Goal: Information Seeking & Learning: Learn about a topic

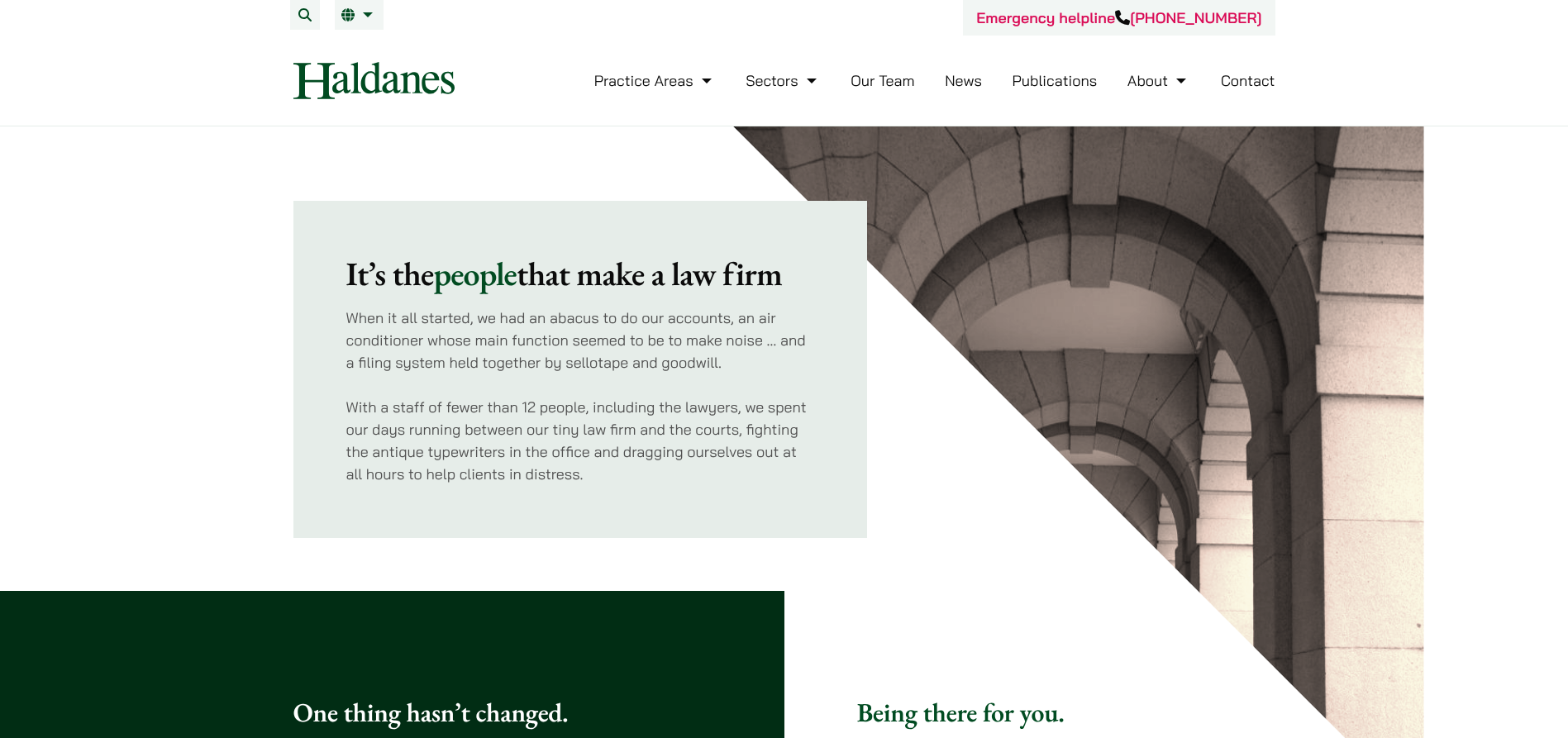
click at [887, 78] on link "Our Team" at bounding box center [883, 80] width 64 height 19
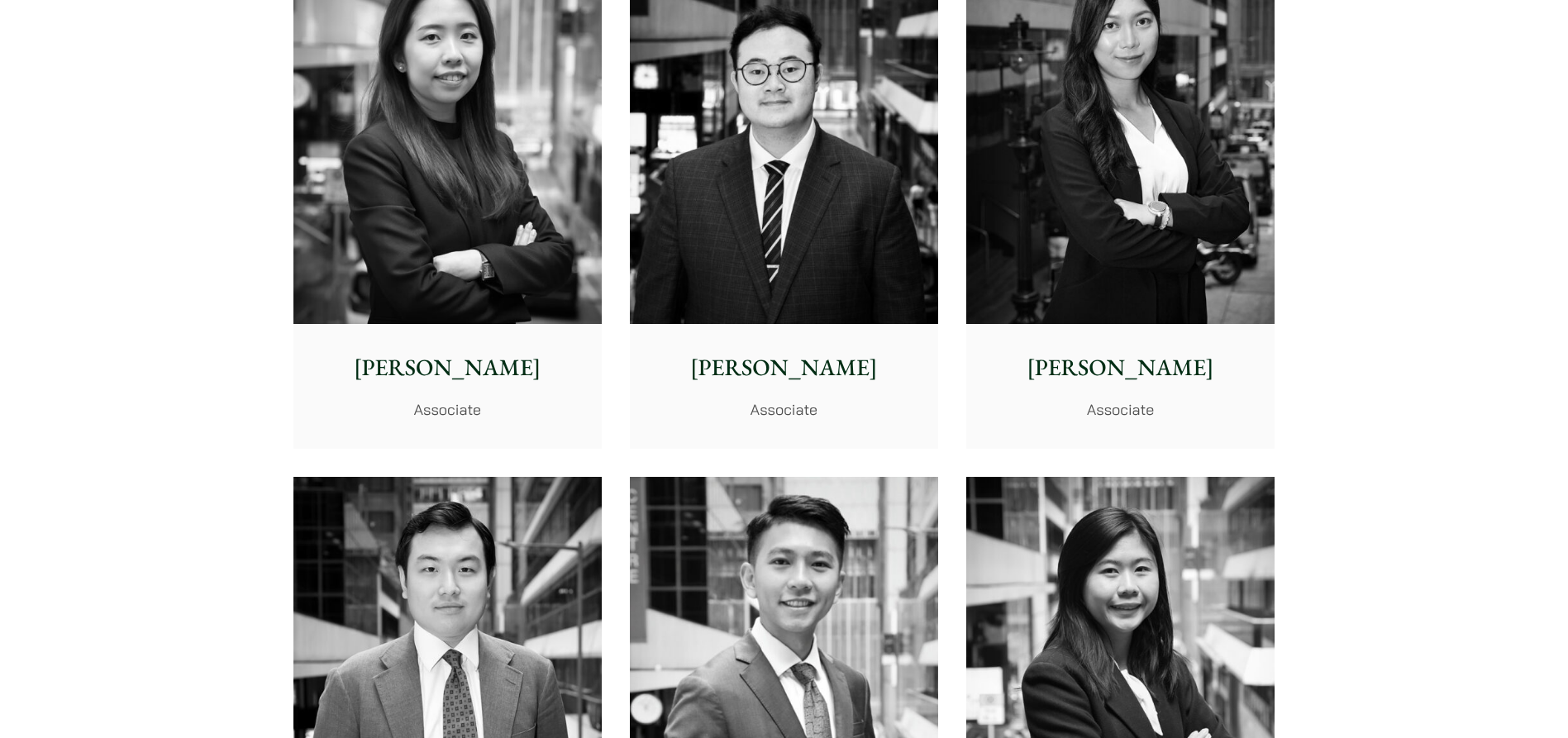
scroll to position [6117, 0]
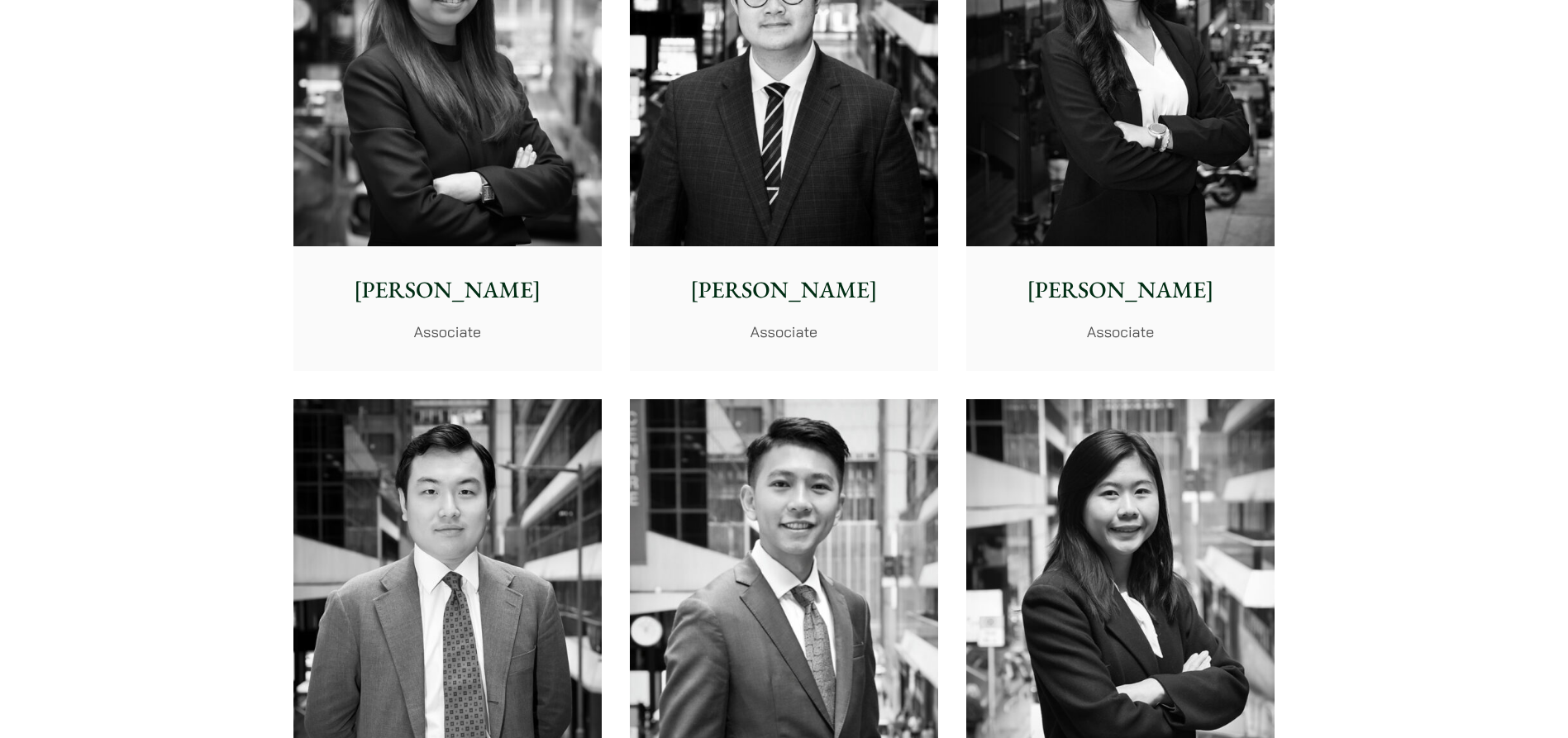
click at [440, 319] on div "[PERSON_NAME] Associate" at bounding box center [447, 308] width 308 height 124
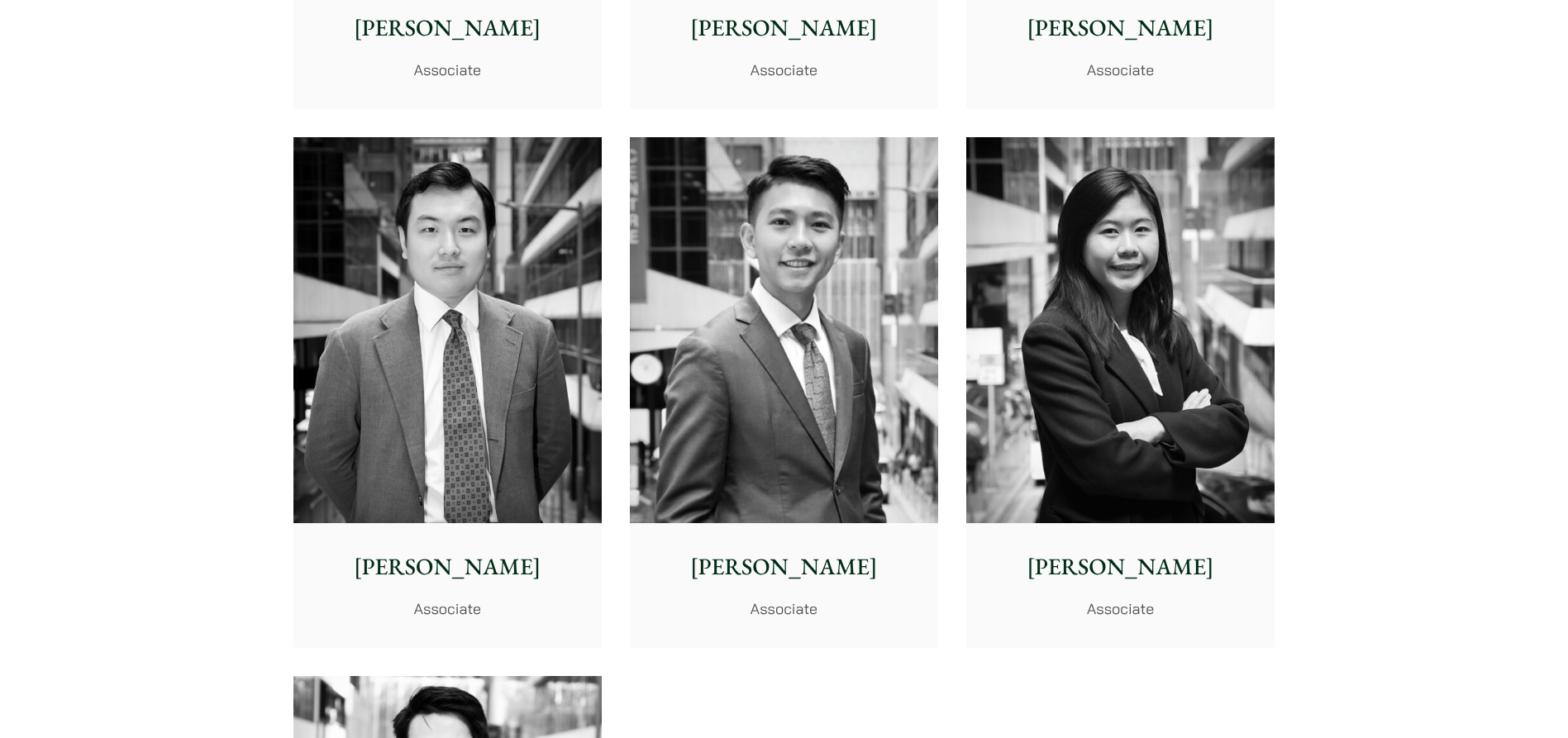
scroll to position [6449, 0]
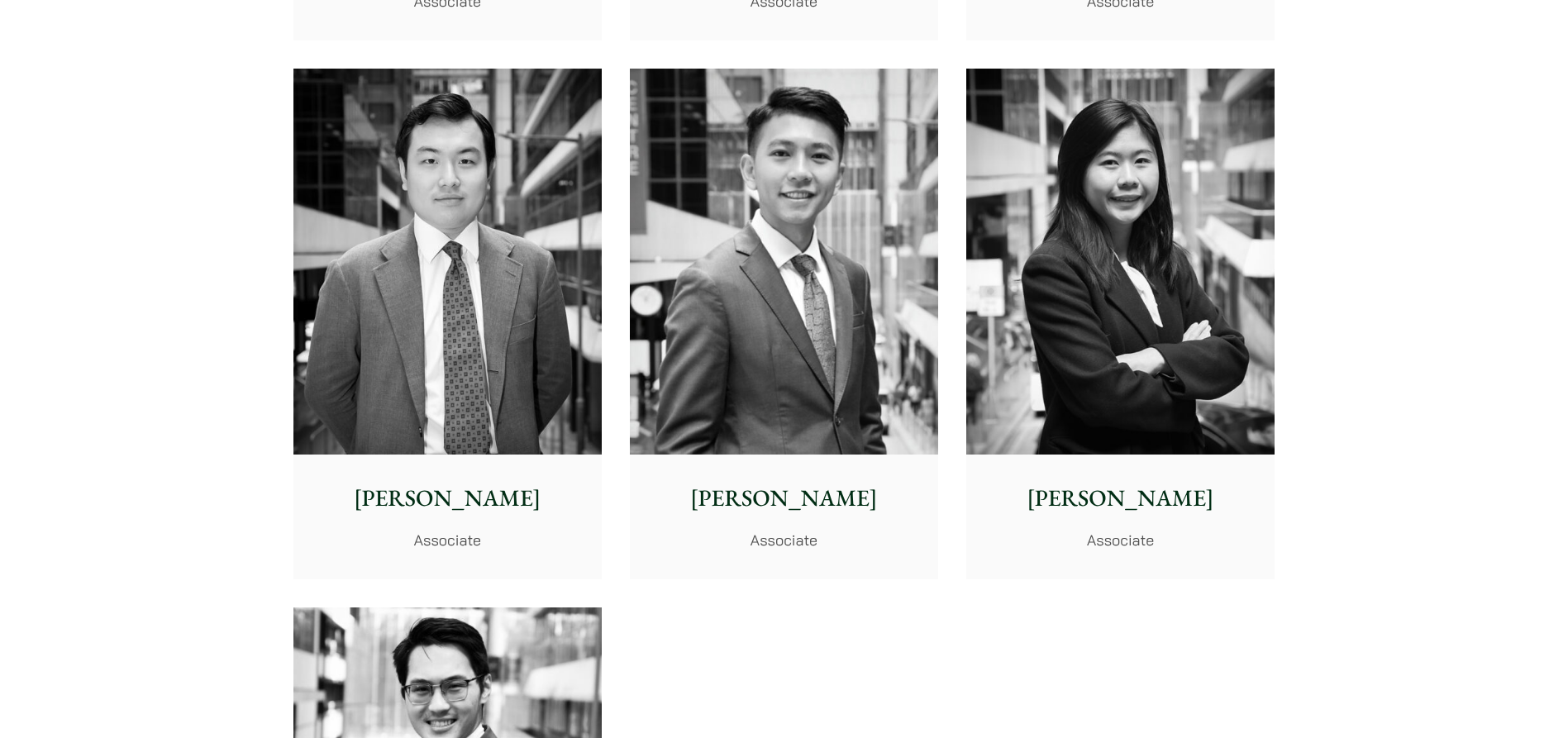
click at [1111, 501] on p "[PERSON_NAME]" at bounding box center [1120, 498] width 282 height 35
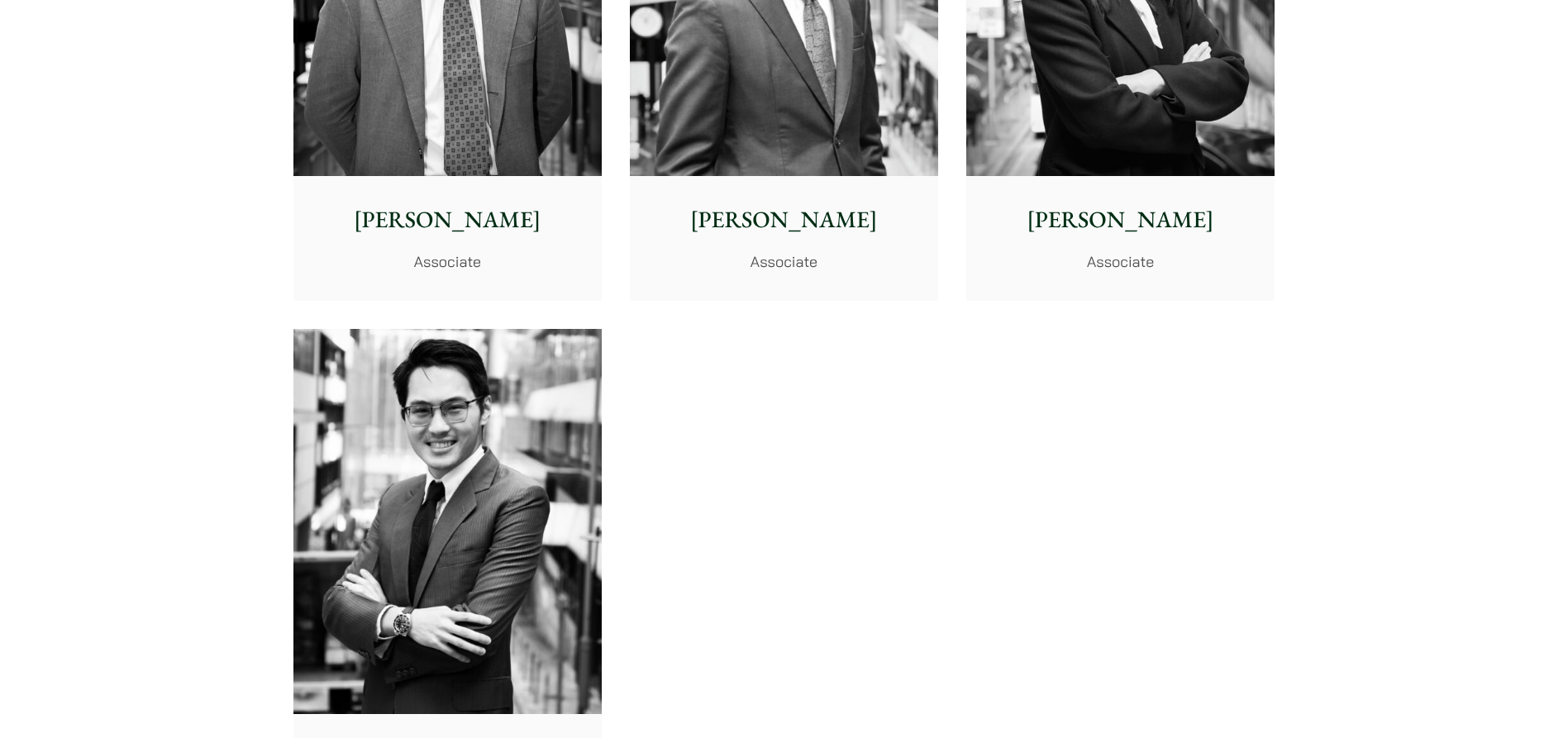
scroll to position [6861, 0]
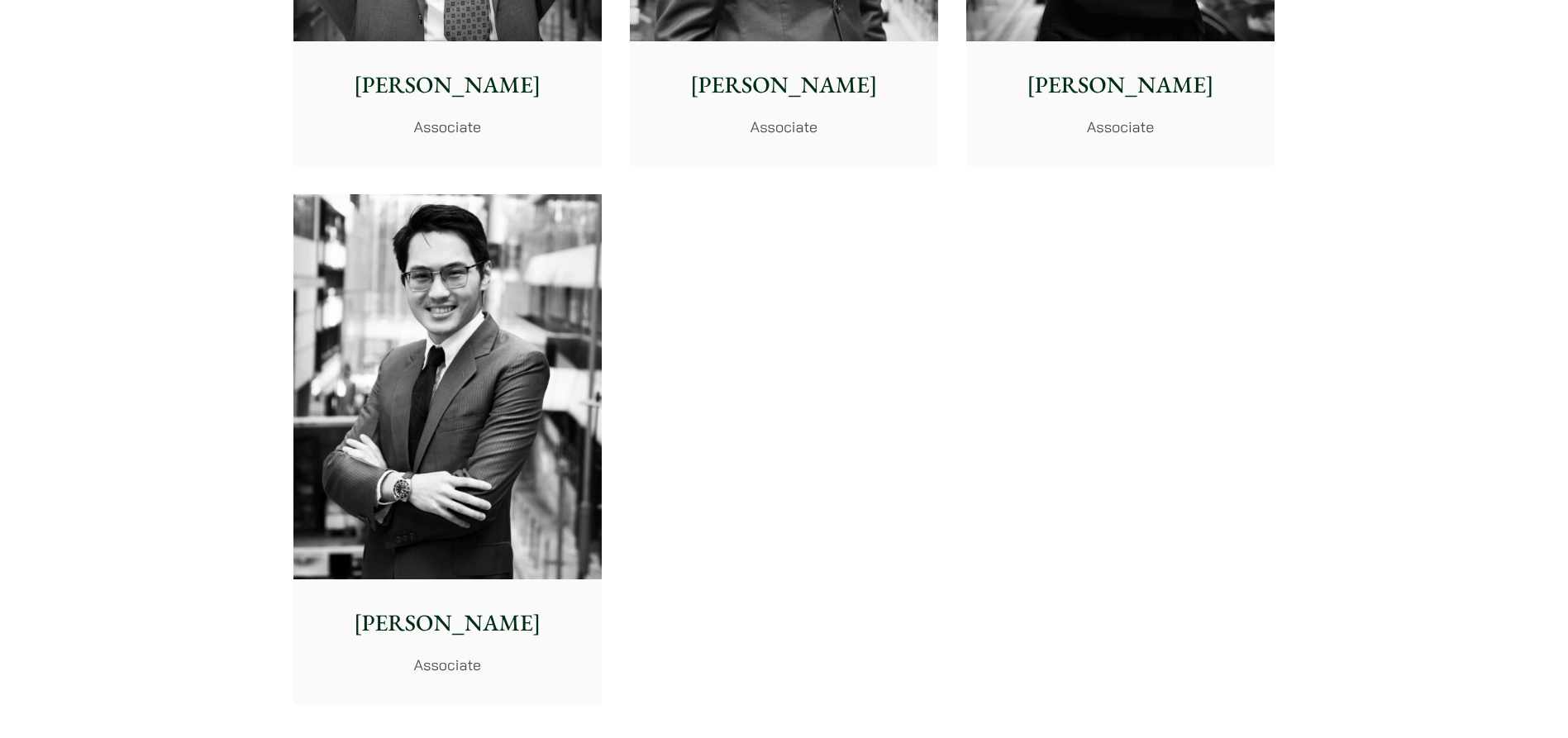
click at [433, 630] on p "[PERSON_NAME]" at bounding box center [448, 623] width 282 height 35
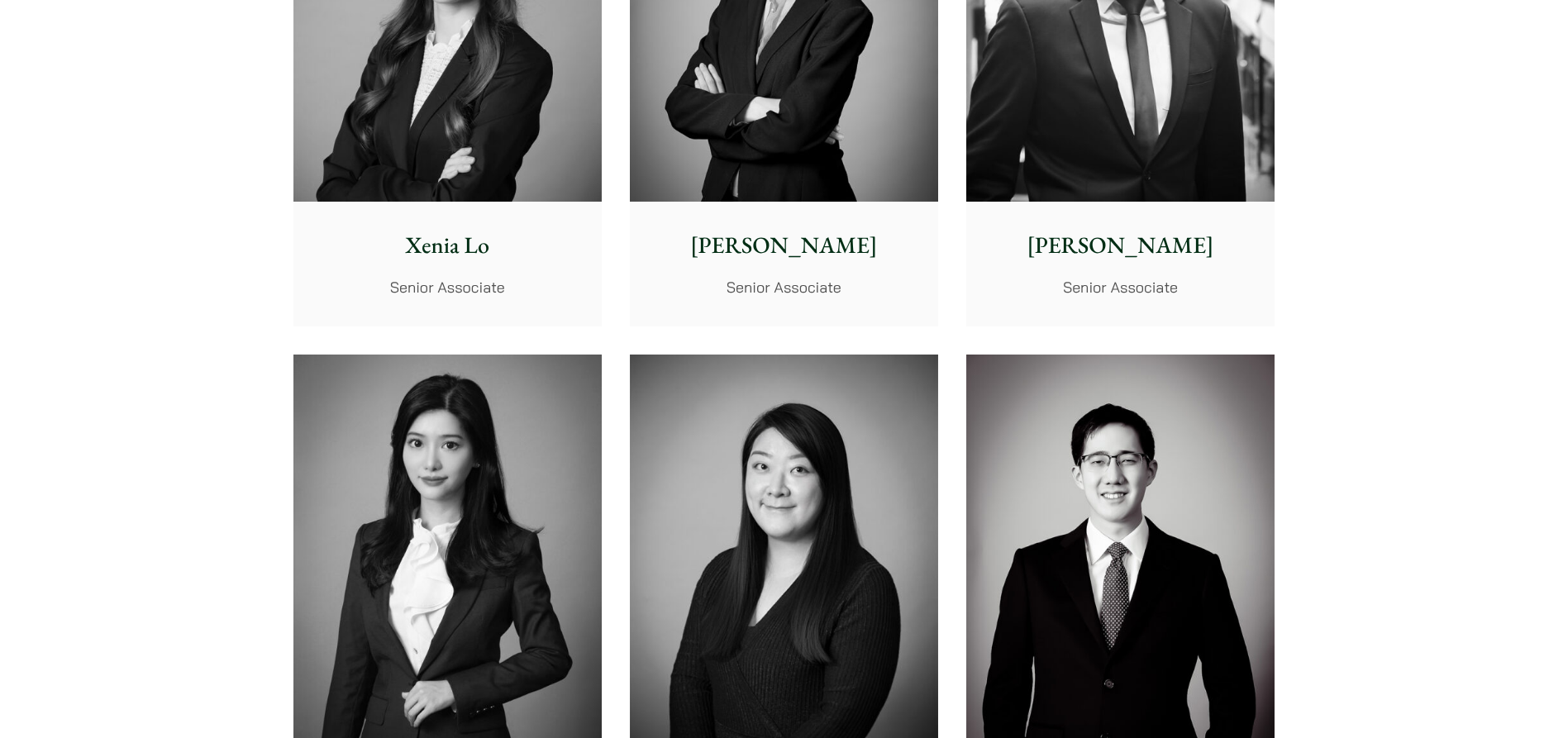
scroll to position [4298, 0]
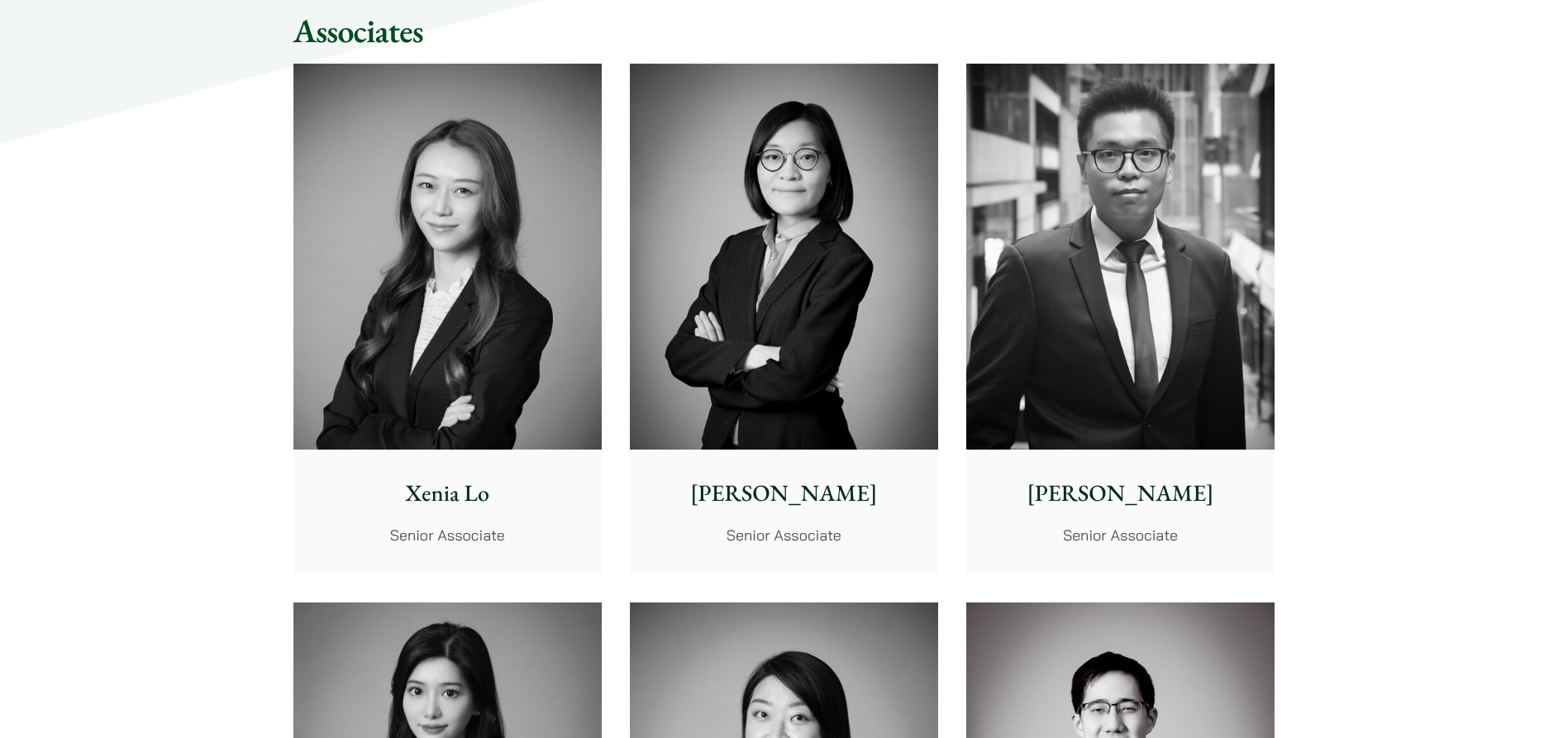
click at [1117, 499] on p "[PERSON_NAME]" at bounding box center [1120, 493] width 282 height 35
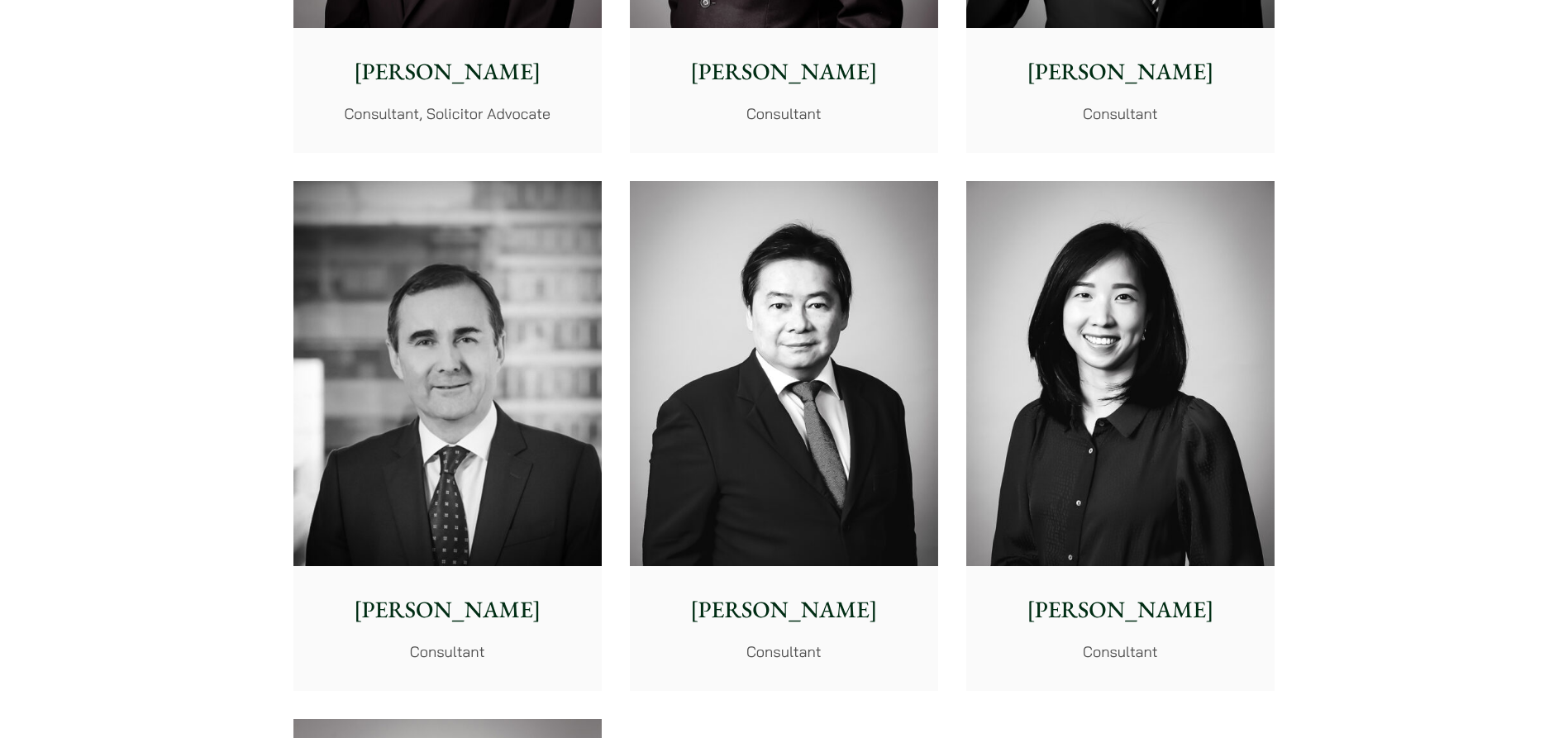
scroll to position [8019, 0]
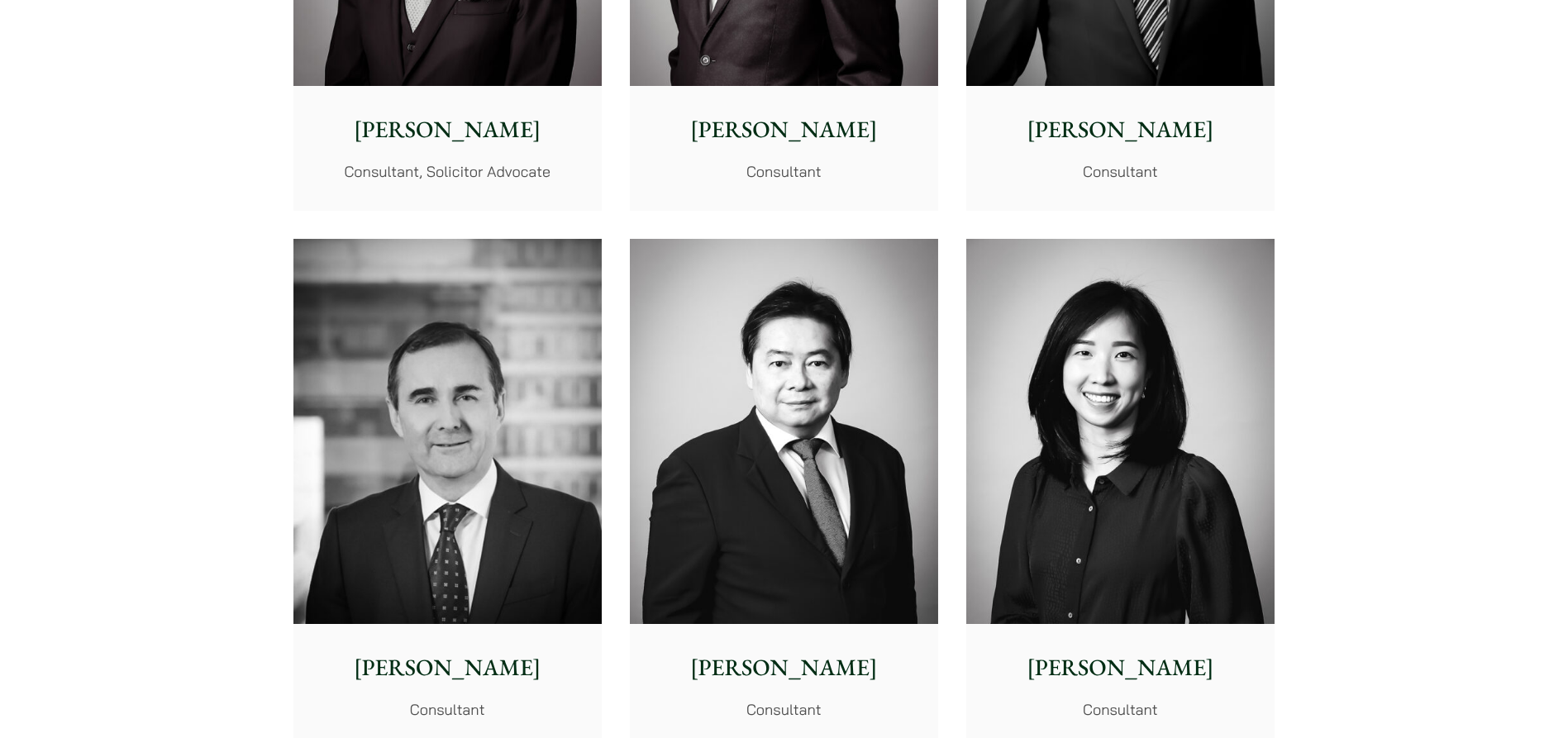
click at [430, 664] on p "David Hoare" at bounding box center [448, 667] width 282 height 35
click at [447, 691] on div "David Hoare Consultant" at bounding box center [447, 686] width 308 height 124
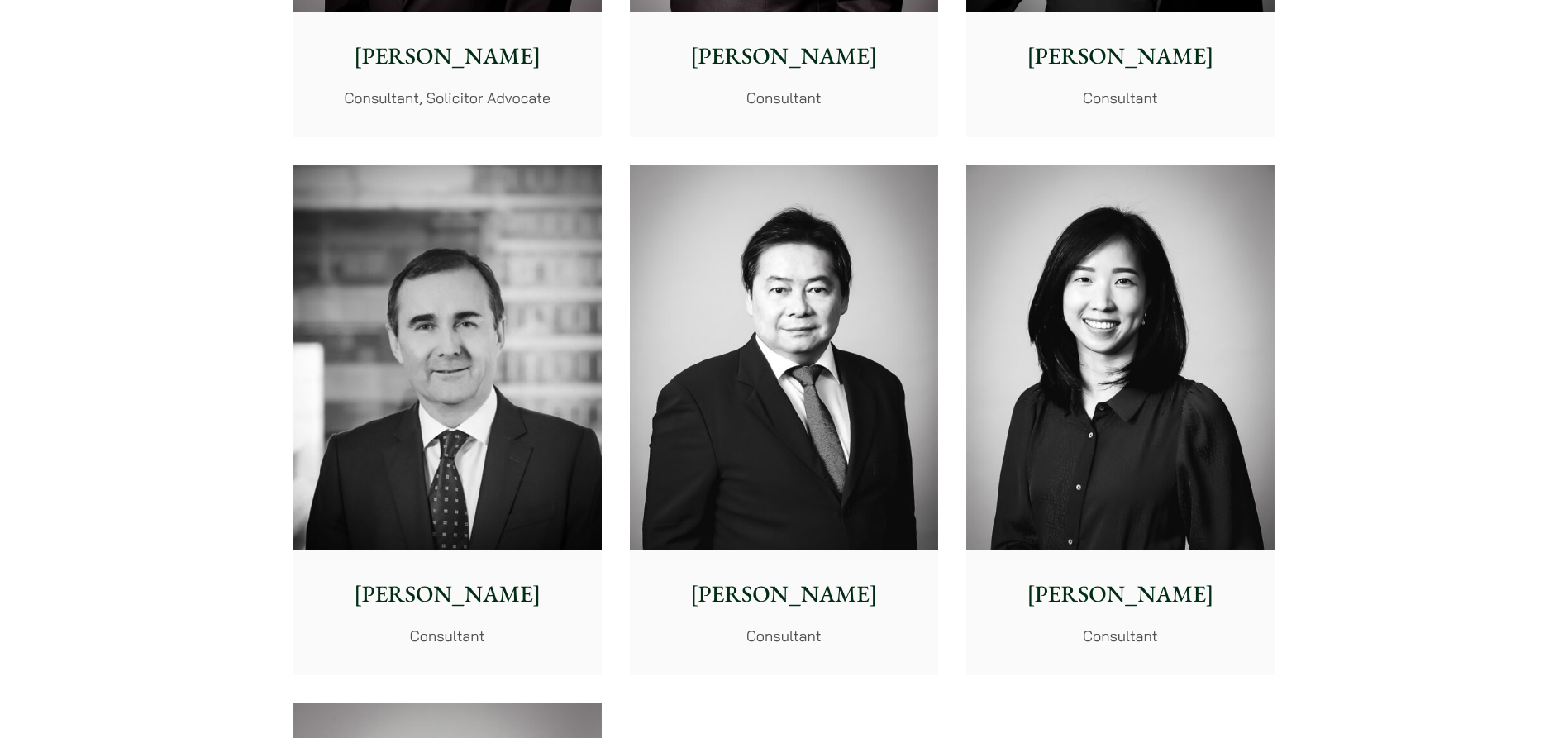
scroll to position [8185, 0]
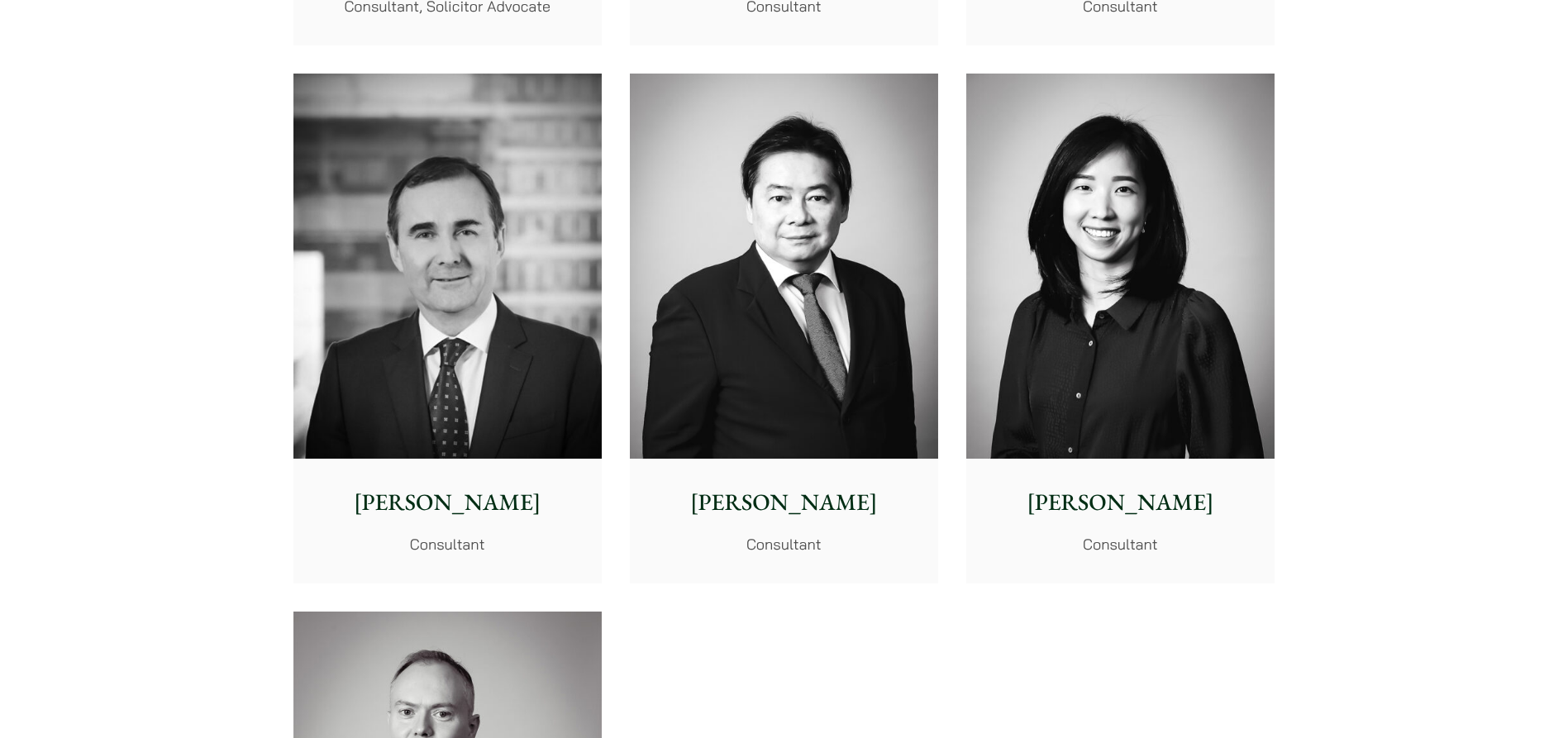
click at [432, 530] on div "David Hoare Consultant" at bounding box center [447, 521] width 308 height 124
click at [438, 528] on div "David Hoare Consultant" at bounding box center [447, 521] width 308 height 124
click at [442, 525] on div "David Hoare Consultant" at bounding box center [447, 521] width 308 height 124
click at [438, 504] on p "[PERSON_NAME]" at bounding box center [448, 503] width 282 height 35
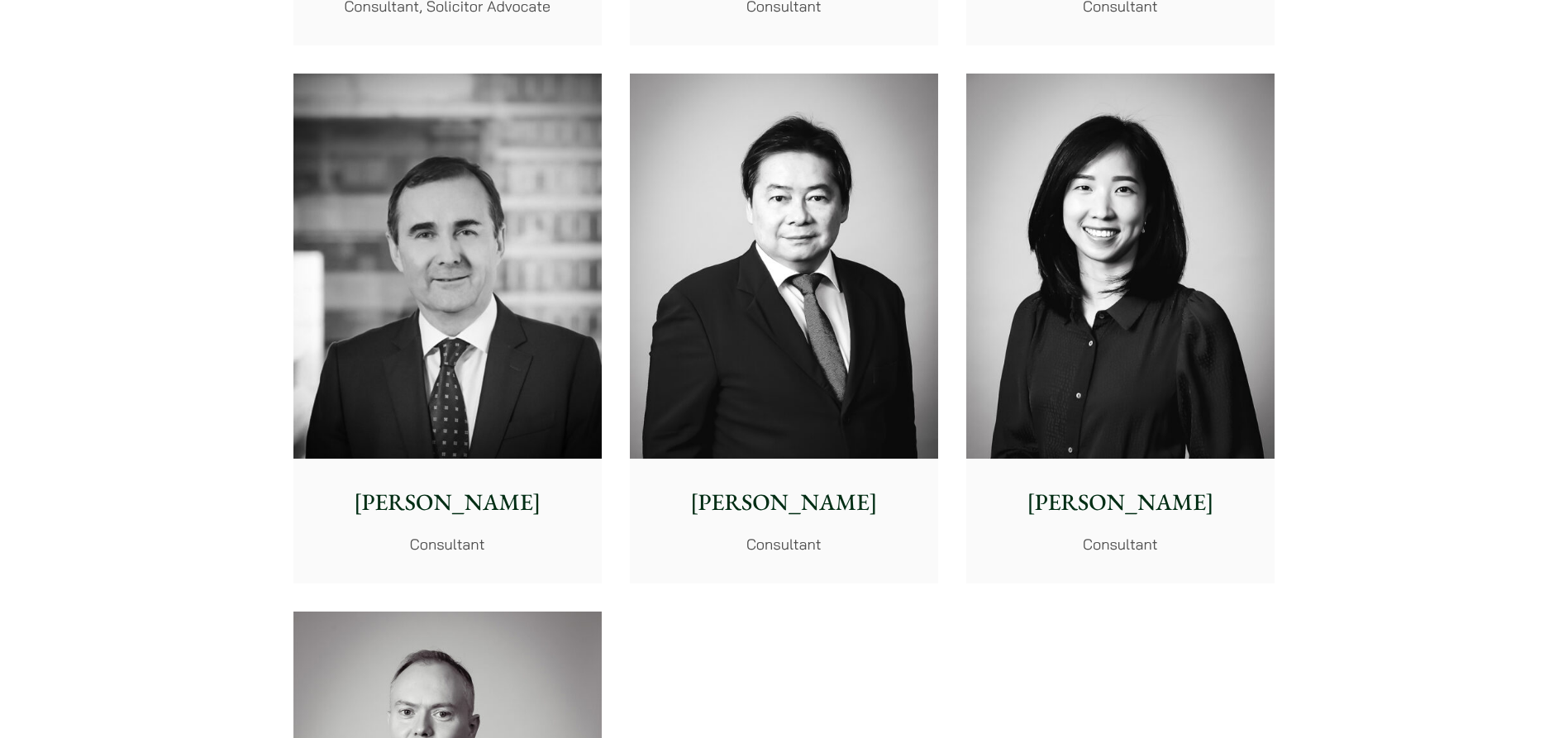
click at [760, 495] on p "Leland Chu" at bounding box center [784, 503] width 282 height 35
click at [760, 496] on p "Leland Chu" at bounding box center [784, 503] width 282 height 35
click at [430, 517] on p "[PERSON_NAME]" at bounding box center [448, 503] width 282 height 35
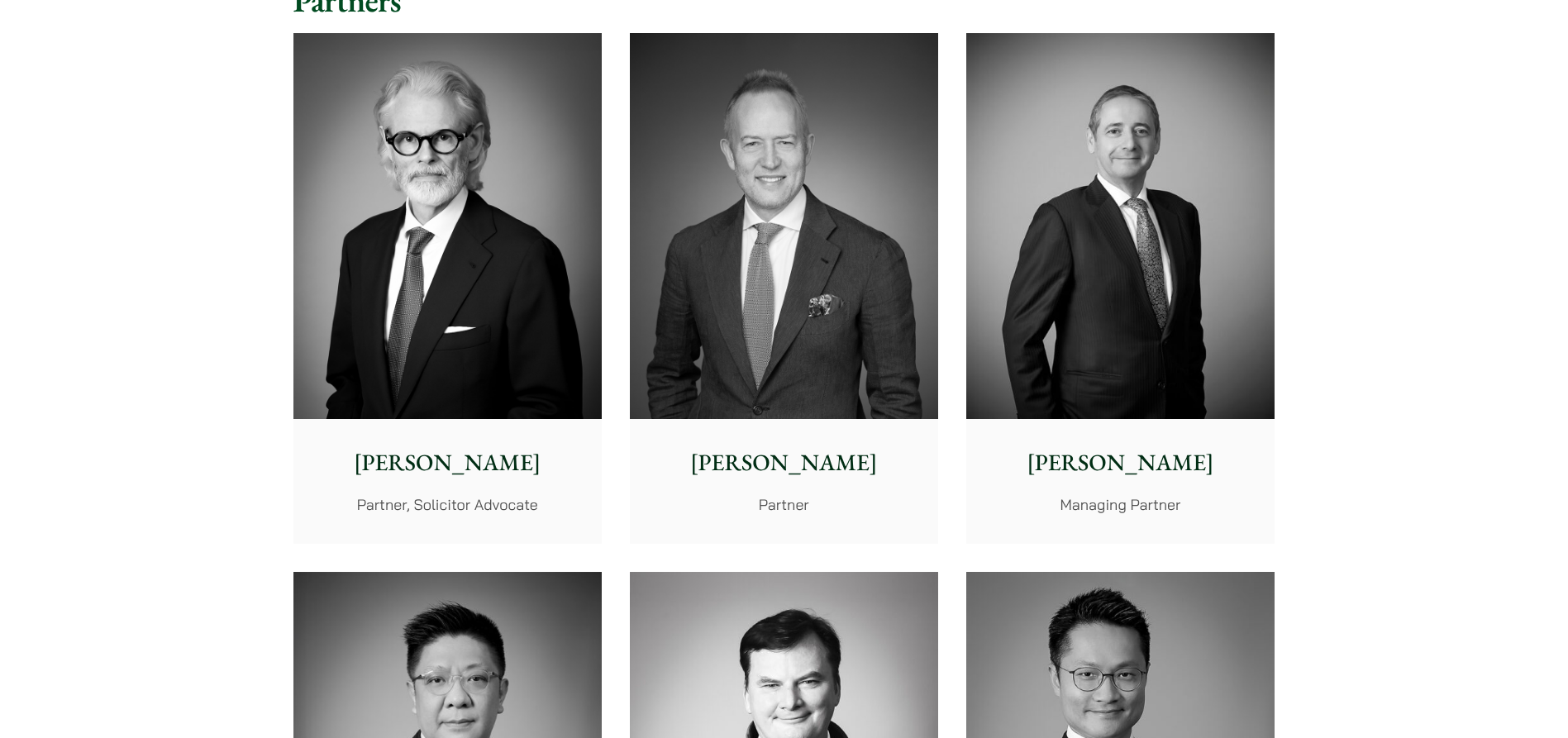
scroll to position [413, 0]
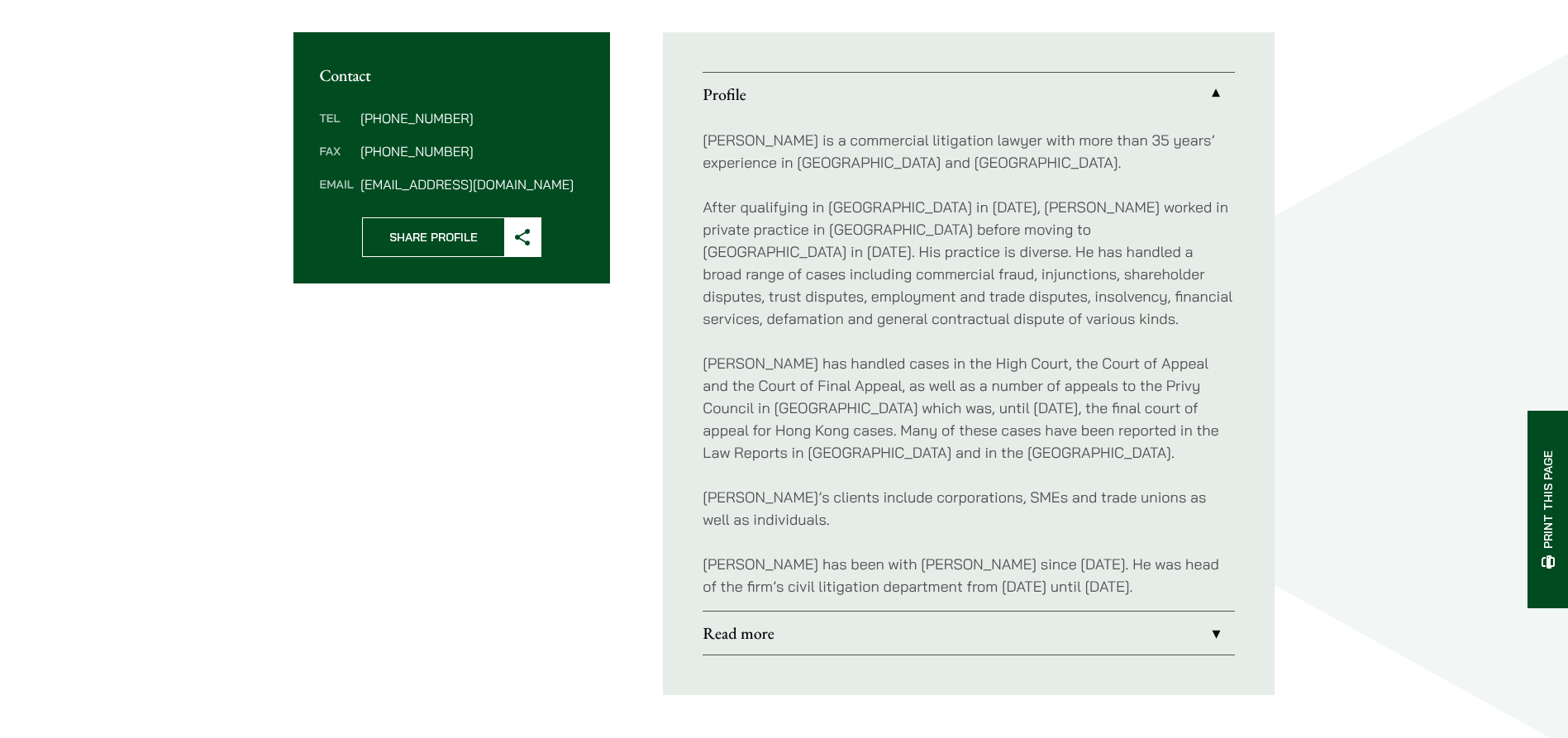
scroll to position [661, 0]
